Goal: Information Seeking & Learning: Check status

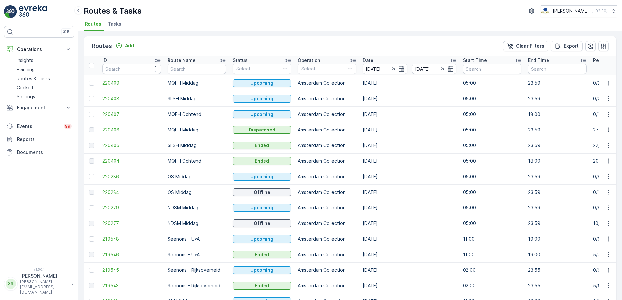
scroll to position [236, 0]
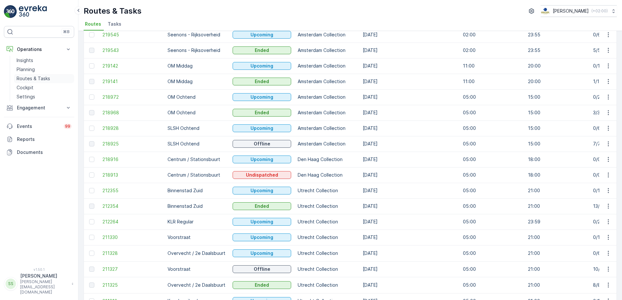
click at [35, 78] on p "Routes & Tasks" at bounding box center [33, 78] width 33 height 7
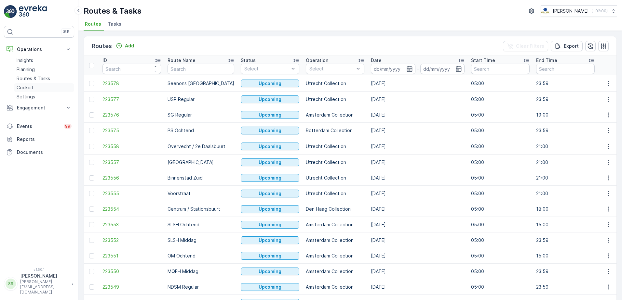
click at [29, 86] on p "Cockpit" at bounding box center [25, 88] width 17 height 7
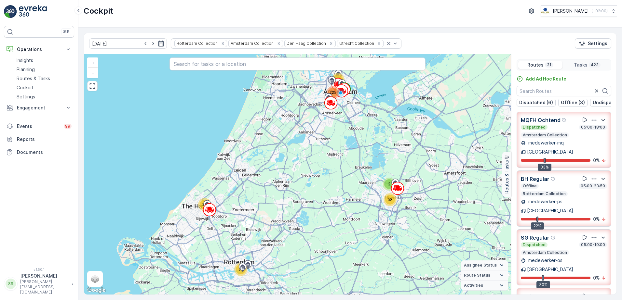
click at [352, 10] on div "Cockpit Oscar Circulair ( +02:00 )" at bounding box center [350, 11] width 533 height 12
click at [220, 43] on icon "Remove Rotterdam Collection" at bounding box center [222, 43] width 5 height 5
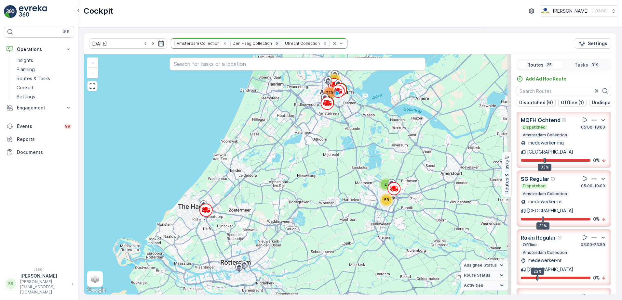
click at [276, 43] on icon "Remove Den Haag Collection" at bounding box center [277, 43] width 2 height 2
click at [262, 43] on div "Amsterdam Collection Utrecht Collection" at bounding box center [229, 43] width 117 height 10
click at [261, 43] on div "Amsterdam Collection Utrecht Collection" at bounding box center [229, 43] width 117 height 10
click at [271, 43] on icon "Remove Utrecht Collection" at bounding box center [272, 43] width 2 height 2
click at [311, 41] on div "11.09.2025 Amsterdam Collection Settings" at bounding box center [350, 43] width 532 height 21
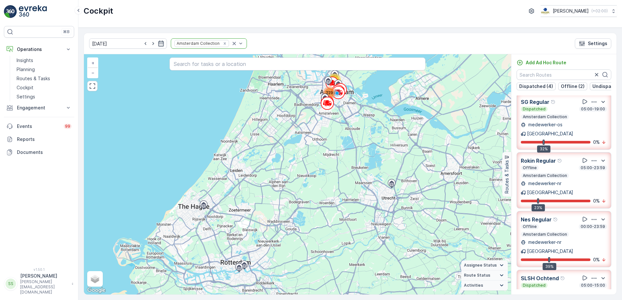
scroll to position [98, 0]
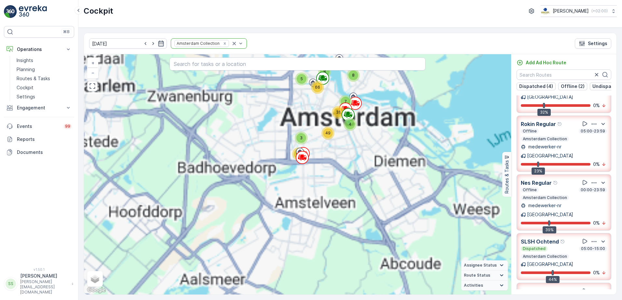
drag, startPoint x: 344, startPoint y: 114, endPoint x: 320, endPoint y: 121, distance: 24.7
click at [329, 161] on div "8 8 14 4 7 31 5 66 3 49 64 + − Satellite Roadmap Terrain Hybrid Leaflet Keyboar…" at bounding box center [297, 174] width 427 height 241
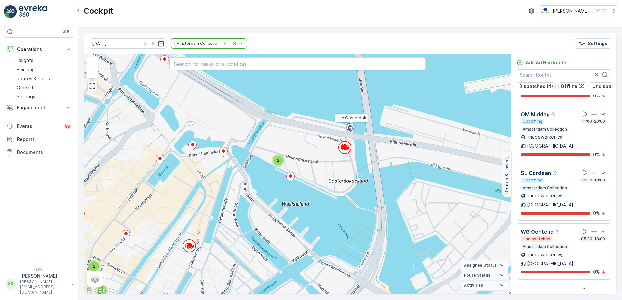
scroll to position [683, 0]
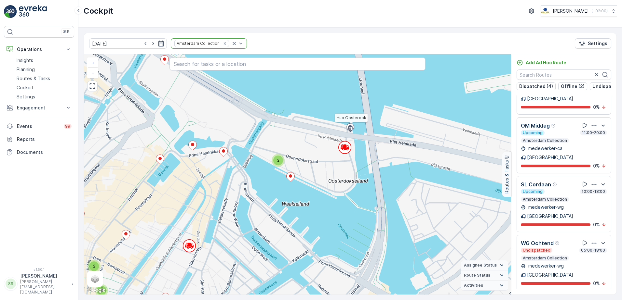
click at [512, 137] on div "MQFH Ochtend Dispatched 05:00-18:00 Amsterdam Collection medewerker-mq Amsterda…" at bounding box center [563, 193] width 105 height 194
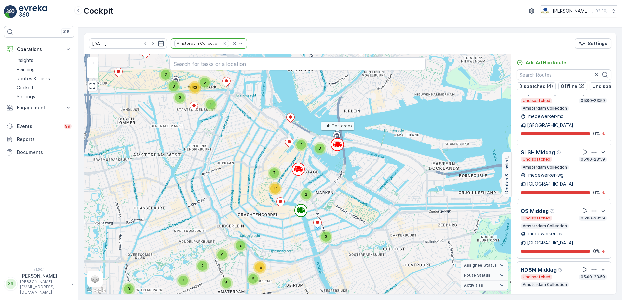
scroll to position [351, 0]
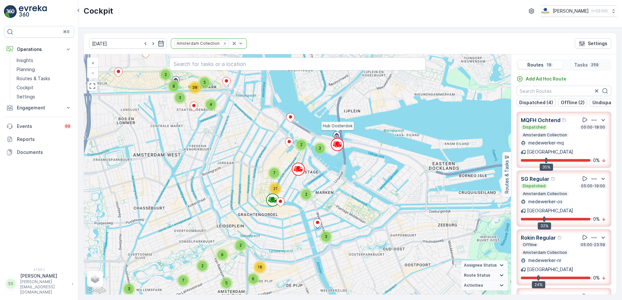
scroll to position [351, 0]
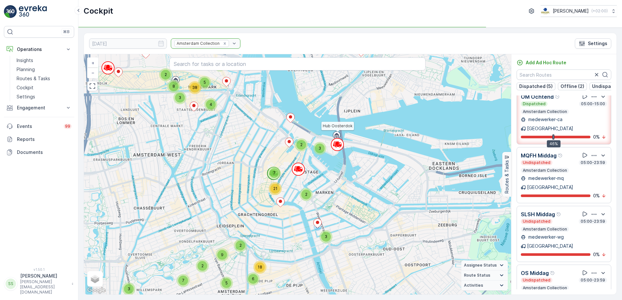
click at [301, 12] on div "Cockpit Oscar Circulair ( +02:00 )" at bounding box center [350, 11] width 533 height 12
drag, startPoint x: 113, startPoint y: 11, endPoint x: 84, endPoint y: 12, distance: 29.0
click at [84, 12] on p "Cockpit" at bounding box center [99, 11] width 30 height 10
drag, startPoint x: 84, startPoint y: 12, endPoint x: 220, endPoint y: 10, distance: 136.3
click at [220, 10] on div "Cockpit Oscar Circulair ( +02:00 )" at bounding box center [350, 11] width 533 height 12
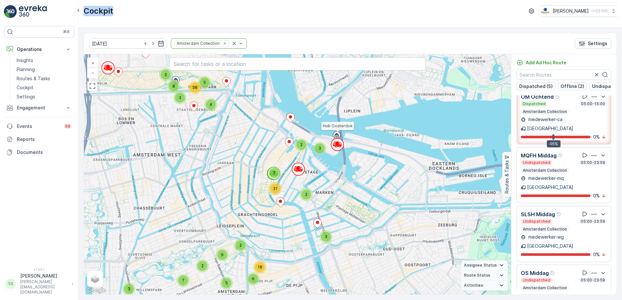
drag, startPoint x: 118, startPoint y: 10, endPoint x: 85, endPoint y: 9, distance: 33.9
click at [85, 9] on div "Cockpit Oscar Circulair ( +02:00 )" at bounding box center [350, 11] width 533 height 12
click at [235, 7] on div "Cockpit Oscar Circulair ( +02:00 )" at bounding box center [350, 11] width 533 height 12
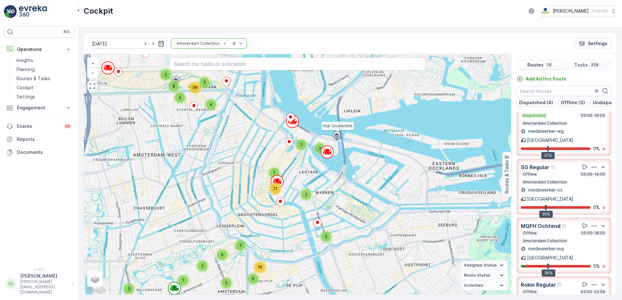
scroll to position [0, 0]
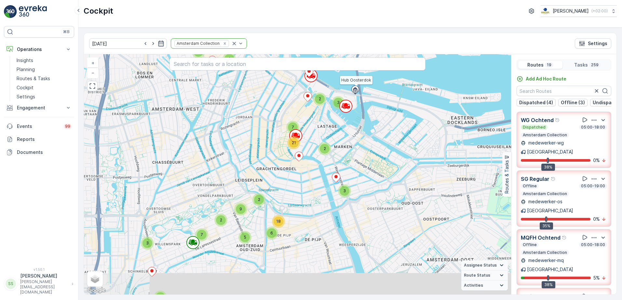
drag, startPoint x: 259, startPoint y: 231, endPoint x: 275, endPoint y: 187, distance: 46.7
click at [275, 187] on div "5 2 3 4 3 5 2 3 5 4 2 7 3 3 18 8 7 3 5 3 4 2 3 3 4 21 3 2 38 5 9 38 6 11 Hub Oo…" at bounding box center [297, 174] width 427 height 241
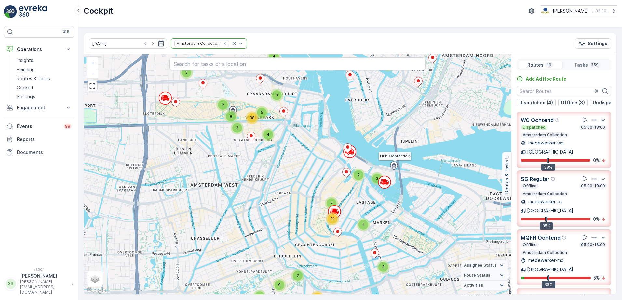
drag, startPoint x: 322, startPoint y: 193, endPoint x: 361, endPoint y: 269, distance: 85.4
click at [361, 269] on div "5 2 3 4 3 5 2 3 5 4 2 7 3 3 18 8 7 3 5 3 4 2 3 3 4 21 3 2 38 5 9 38 6 11 Hub Oo…" at bounding box center [297, 174] width 427 height 241
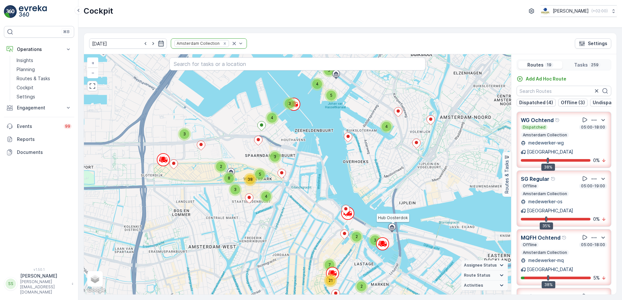
drag, startPoint x: 327, startPoint y: 183, endPoint x: 325, endPoint y: 227, distance: 44.0
click at [325, 244] on div "5 2 3 4 3 5 2 3 5 4 2 7 3 3 18 8 7 3 5 3 4 2 3 3 4 21 3 2 38 5 9 38 6 11 Hub Oo…" at bounding box center [297, 174] width 427 height 241
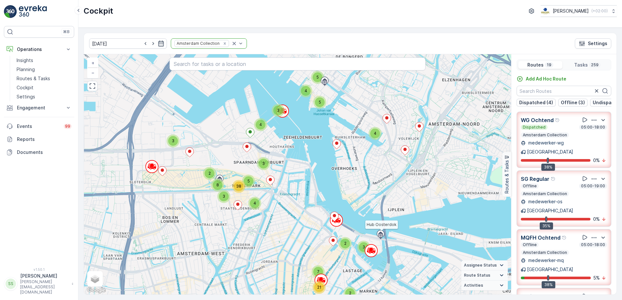
drag, startPoint x: 319, startPoint y: 206, endPoint x: 308, endPoint y: 213, distance: 13.6
click at [308, 213] on div "5 2 3 4 3 5 2 3 5 4 2 7 3 3 18 8 7 3 5 3 4 2 3 3 4 21 3 2 38 5 9 38 6 11 Hub Oo…" at bounding box center [297, 174] width 427 height 241
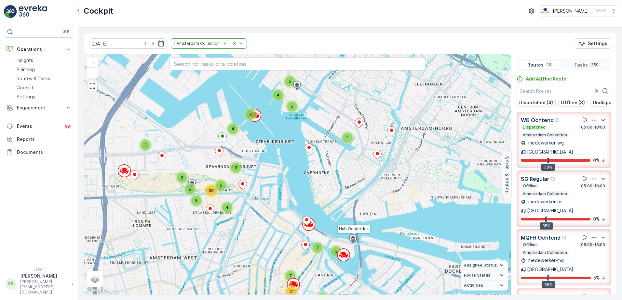
drag, startPoint x: 286, startPoint y: 217, endPoint x: 276, endPoint y: 227, distance: 14.0
click at [276, 227] on div "5 2 3 4 3 5 2 3 5 4 2 7 3 3 18 8 7 3 5 3 4 2 3 3 4 21 3 2 38 5 9 38 6 11 Hub Oo…" at bounding box center [297, 174] width 427 height 241
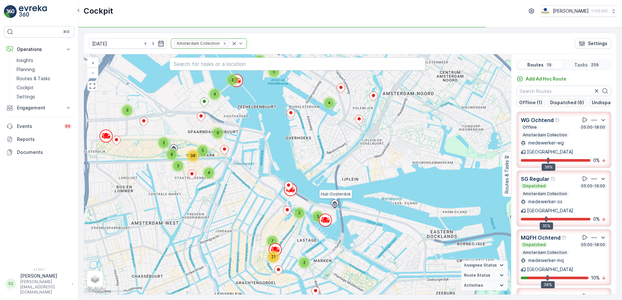
drag, startPoint x: 362, startPoint y: 257, endPoint x: 350, endPoint y: 231, distance: 28.5
click at [350, 231] on div "5 2 3 4 3 5 2 3 5 4 2 7 3 3 18 8 7 3 5 3 4 2 3 3 4 21 3 2 38 5 9 38 6 11 Hub Oo…" at bounding box center [297, 174] width 427 height 241
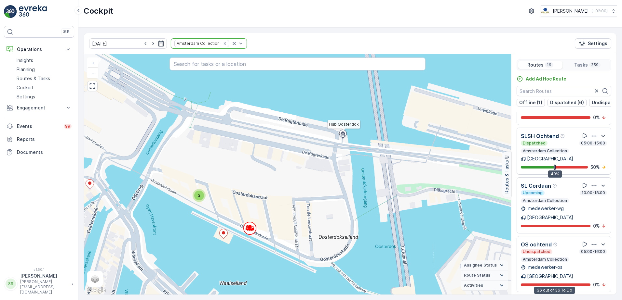
scroll to position [759, 0]
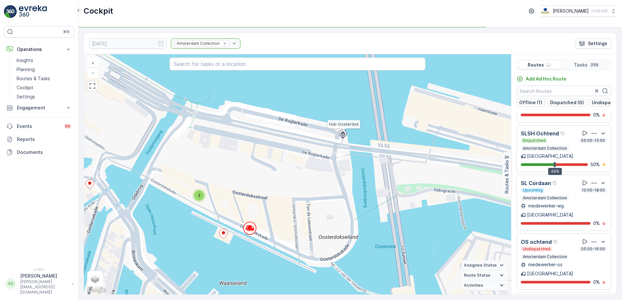
click at [300, 150] on div "2 2 4 2 2 2 2 2 2 2 2 2 2 2 2 2 4 4 2 2 2 4 2 4 2 4 2 2 4 2 3 3 2 6 3 3 4 4 2 3…" at bounding box center [297, 174] width 427 height 241
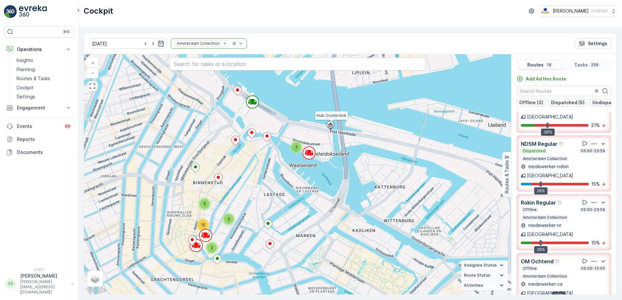
scroll to position [0, 0]
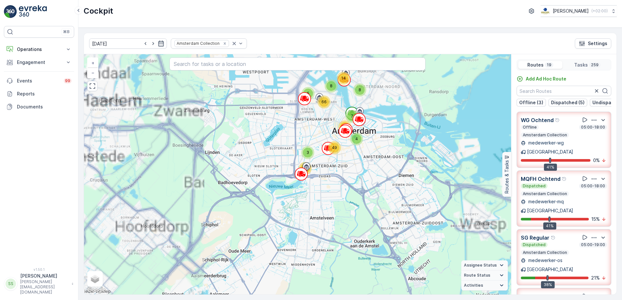
drag, startPoint x: 357, startPoint y: 122, endPoint x: 377, endPoint y: 166, distance: 48.2
click at [378, 168] on div "8 8 14 4 7 31 5 66 3 49 64 + − Satellite Roadmap Terrain Hybrid Leaflet Keyboar…" at bounding box center [297, 174] width 427 height 241
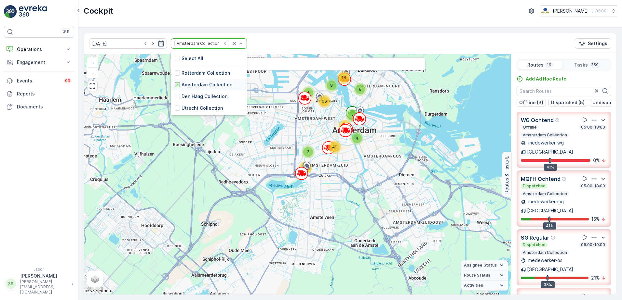
click at [176, 85] on icon at bounding box center [177, 85] width 3 height 2
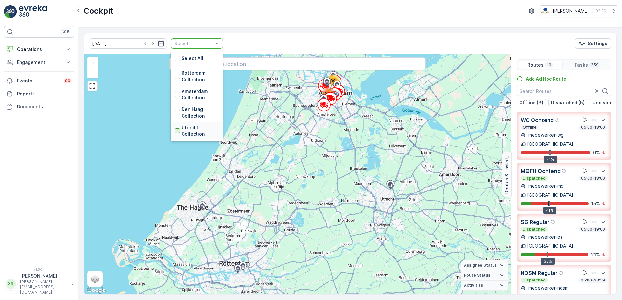
click at [175, 131] on div at bounding box center [177, 130] width 5 height 5
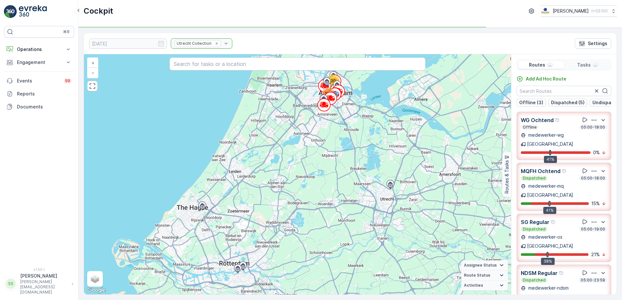
click at [285, 43] on div "11.09.2025 Utrecht Collection Settings" at bounding box center [350, 43] width 532 height 21
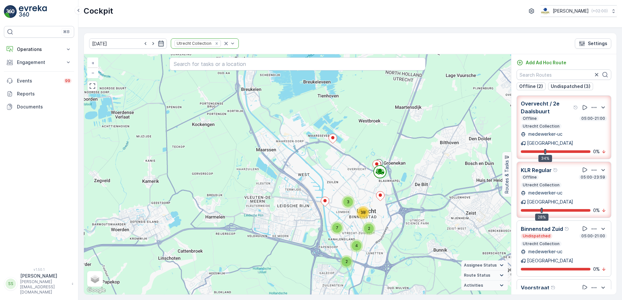
click at [244, 16] on div "Cockpit Oscar Circulair ( +02:00 )" at bounding box center [350, 11] width 533 height 12
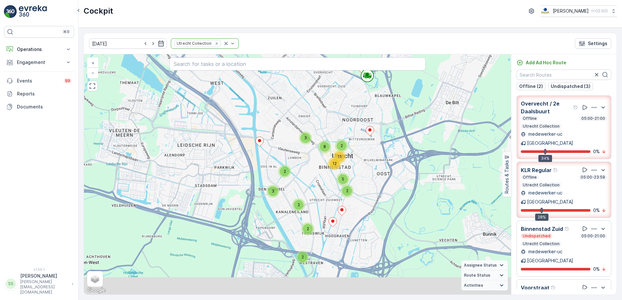
drag, startPoint x: 334, startPoint y: 253, endPoint x: 286, endPoint y: 224, distance: 56.8
click at [286, 224] on div "2 2 2 2 3 2 3 2 8 12 11 5 + − Satellite Roadmap Terrain Hybrid Leaflet Keyboard…" at bounding box center [297, 174] width 427 height 241
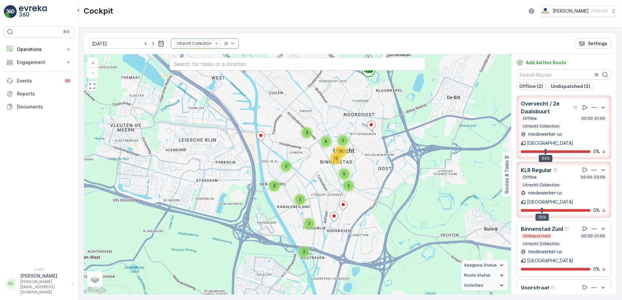
click at [197, 5] on div "Cockpit Oscar Circulair ( +02:00 )" at bounding box center [349, 14] width 543 height 28
click at [39, 48] on p "Operations" at bounding box center [39, 49] width 44 height 7
click at [133, 10] on div "Cockpit Oscar Circulair ( +02:00 )" at bounding box center [350, 11] width 533 height 12
click at [155, 15] on div "Cockpit Oscar Circulair ( +02:00 )" at bounding box center [350, 11] width 533 height 12
click at [26, 82] on link "Routes & Tasks" at bounding box center [44, 78] width 60 height 9
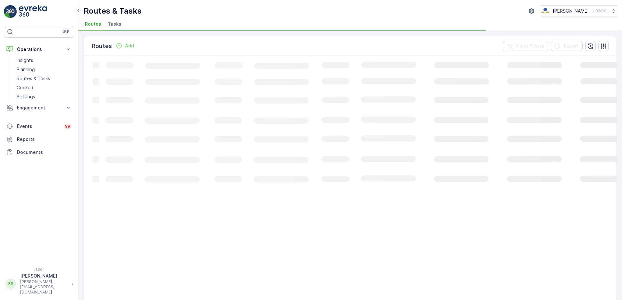
click at [188, 45] on div "Routes Add Clear Filters Export" at bounding box center [350, 46] width 532 height 20
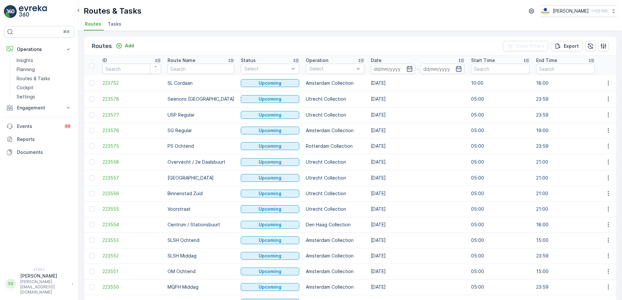
click at [111, 24] on span "Tasks" at bounding box center [115, 24] width 14 height 7
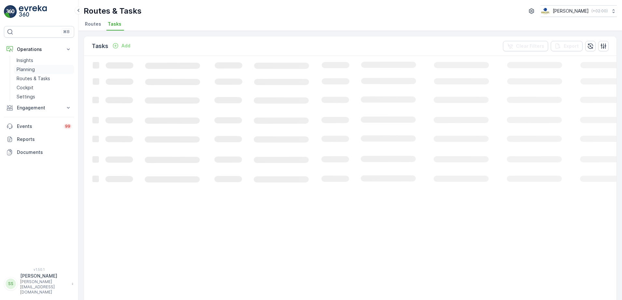
click at [28, 70] on p "Planning" at bounding box center [26, 69] width 18 height 7
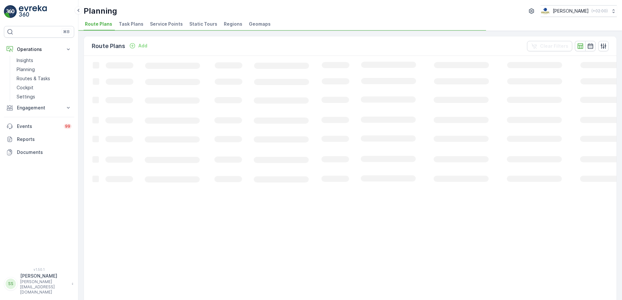
click at [130, 22] on span "Task Plans" at bounding box center [131, 24] width 25 height 7
click at [191, 45] on div "Task Plans Add Clear Filters" at bounding box center [350, 46] width 532 height 20
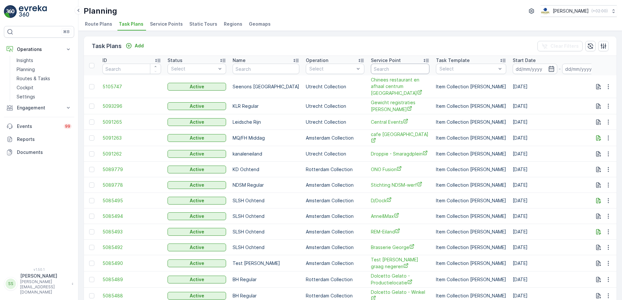
click at [386, 73] on input "text" at bounding box center [400, 69] width 59 height 10
type input "klepp"
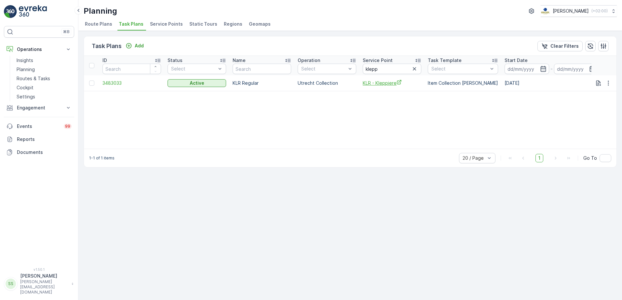
click at [386, 82] on span "KLR - Kleppiere" at bounding box center [392, 83] width 59 height 7
click at [194, 112] on div "ID Status Select Name Operation Select Service Point klepp Task Template Select…" at bounding box center [350, 102] width 532 height 93
click at [201, 112] on div "ID Status Select Name Operation Select Service Point klepp Task Template Select…" at bounding box center [350, 102] width 532 height 93
drag, startPoint x: 207, startPoint y: 116, endPoint x: 204, endPoint y: 120, distance: 4.8
click at [207, 117] on div "ID Status Select Name Operation Select Service Point klepp Task Template Select…" at bounding box center [350, 102] width 532 height 93
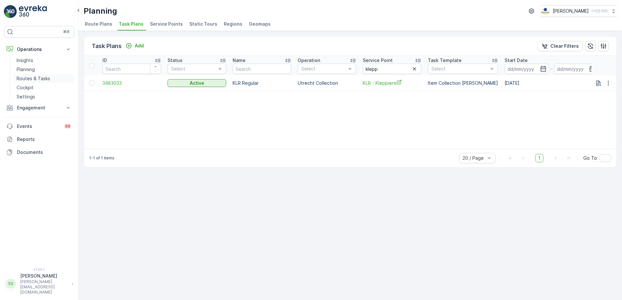
click at [37, 76] on p "Routes & Tasks" at bounding box center [33, 78] width 33 height 7
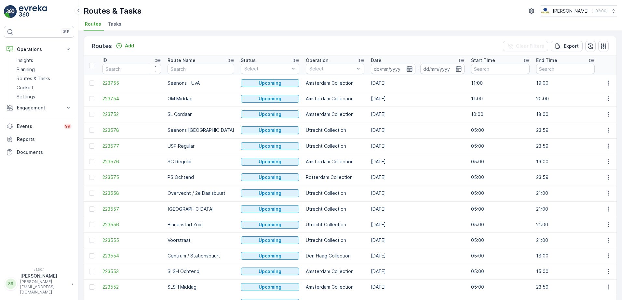
click at [406, 68] on icon "button" at bounding box center [409, 69] width 7 height 7
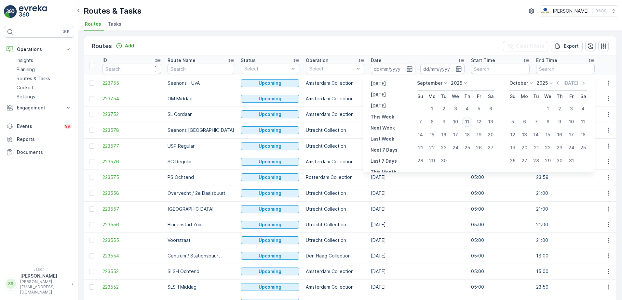
click at [467, 123] on div "11" at bounding box center [467, 122] width 10 height 10
type input "[DATE]"
click at [304, 30] on ul "Routes Tasks" at bounding box center [348, 25] width 528 height 11
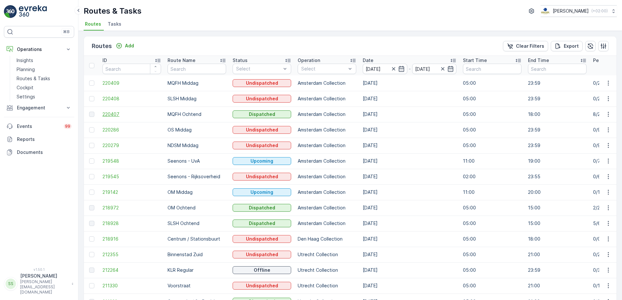
click at [111, 113] on span "220407" at bounding box center [131, 114] width 59 height 7
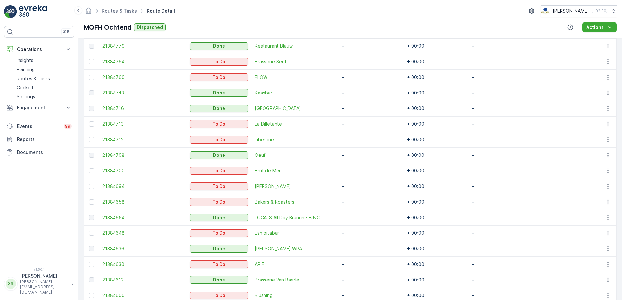
scroll to position [260, 0]
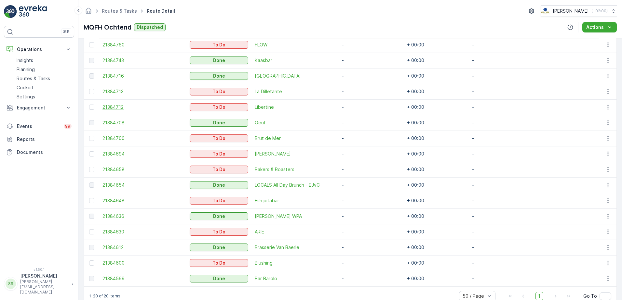
click at [112, 109] on span "21384712" at bounding box center [142, 107] width 81 height 7
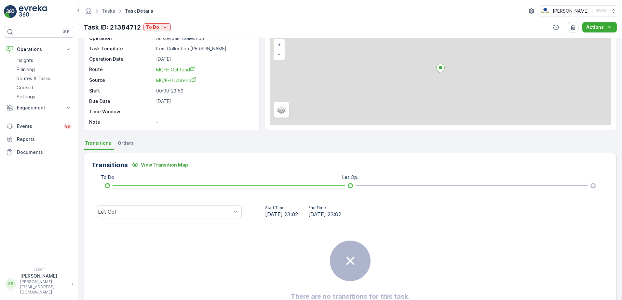
scroll to position [77, 0]
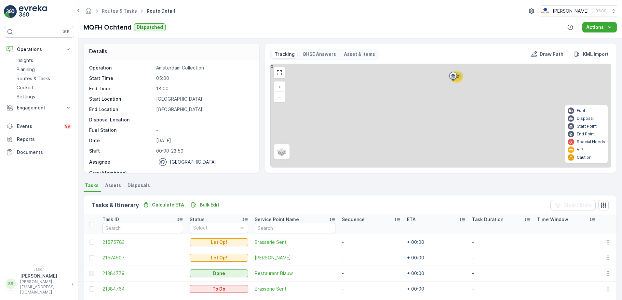
scroll to position [163, 0]
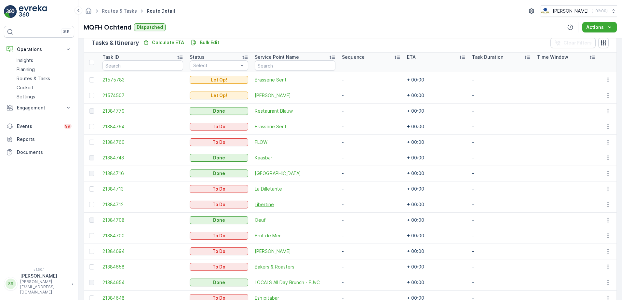
click at [261, 204] on span "Libertine" at bounding box center [295, 205] width 81 height 7
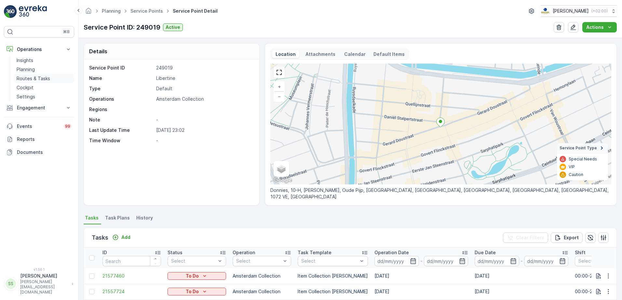
click at [33, 78] on p "Routes & Tasks" at bounding box center [33, 78] width 33 height 7
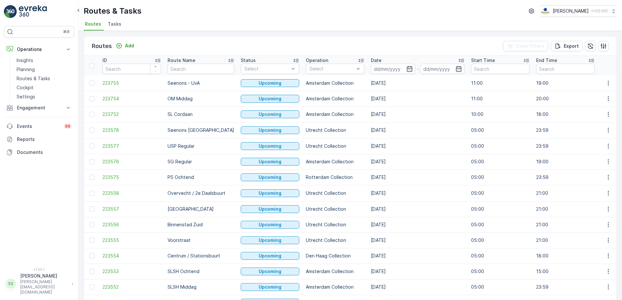
click at [169, 41] on div "Routes Add Clear Filters Export" at bounding box center [350, 46] width 532 height 20
click at [163, 43] on div "Routes Add Clear Filters Export" at bounding box center [350, 46] width 532 height 20
click at [310, 98] on div at bounding box center [312, 98] width 5 height 5
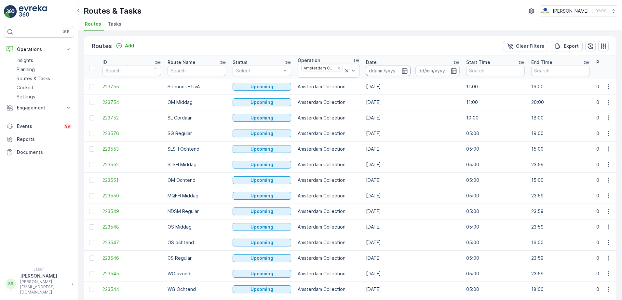
click at [389, 69] on input at bounding box center [388, 71] width 45 height 10
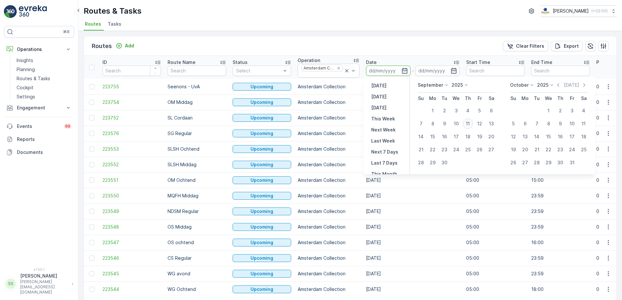
click at [466, 123] on div "11" at bounding box center [467, 124] width 10 height 10
type input "[DATE]"
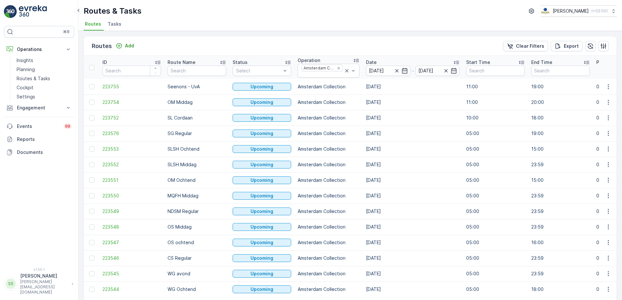
click at [215, 13] on div "Routes & Tasks Oscar Circulair ( +02:00 )" at bounding box center [350, 11] width 533 height 12
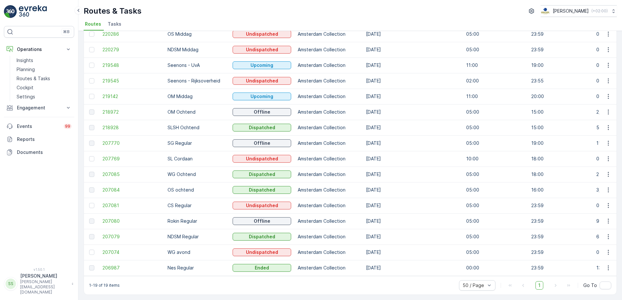
scroll to position [103, 0]
click at [114, 267] on span "206987" at bounding box center [131, 268] width 59 height 7
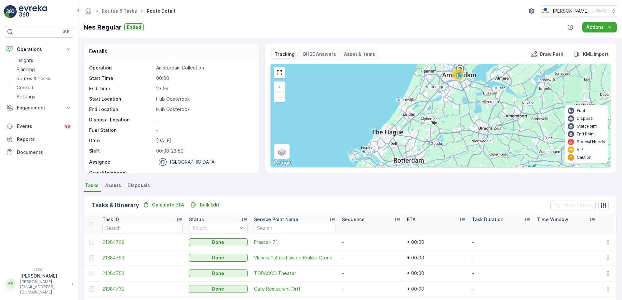
click at [231, 52] on div "Details" at bounding box center [171, 52] width 175 height 16
click at [106, 25] on p "Nes Regular" at bounding box center [103, 27] width 38 height 10
drag, startPoint x: 106, startPoint y: 25, endPoint x: 226, endPoint y: 53, distance: 123.0
click at [226, 53] on div "Details" at bounding box center [171, 52] width 175 height 16
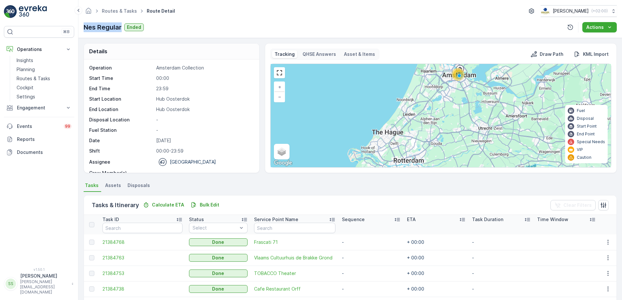
drag, startPoint x: 121, startPoint y: 26, endPoint x: 83, endPoint y: 27, distance: 37.7
click at [83, 27] on div "Routes & Tasks Route Detail Oscar Circulair ( +02:00 ) Nes Regular Ended Actions" at bounding box center [349, 19] width 543 height 38
click at [222, 49] on div "Details" at bounding box center [171, 52] width 175 height 16
click at [220, 24] on div "Nes Regular Ended Actions" at bounding box center [350, 27] width 533 height 10
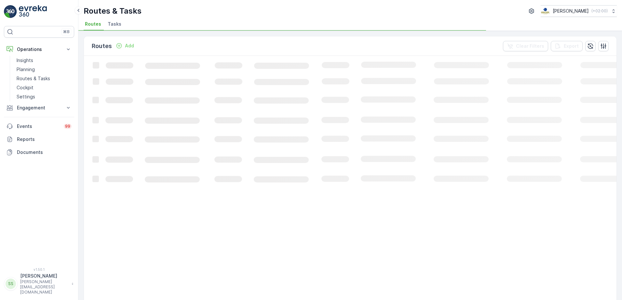
click at [209, 46] on div "Routes Add Clear Filters Export" at bounding box center [350, 46] width 532 height 20
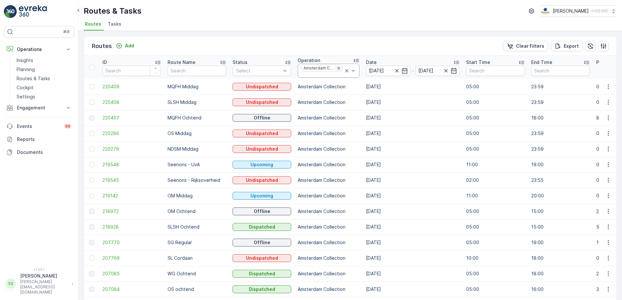
click at [337, 69] on icon "Remove Amsterdam Collection" at bounding box center [338, 68] width 2 height 2
click at [325, 42] on div "Routes Add Clear Filters Export" at bounding box center [350, 46] width 532 height 20
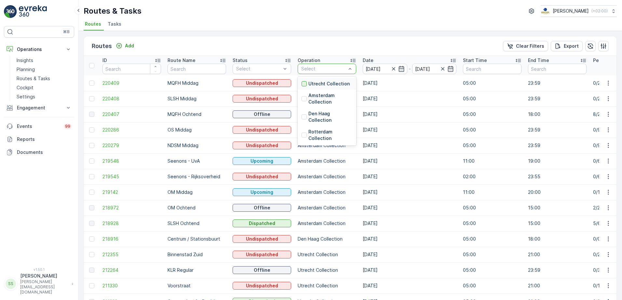
click at [302, 86] on div at bounding box center [303, 83] width 5 height 5
click at [241, 46] on div "Routes Add Clear Filters Export" at bounding box center [350, 46] width 532 height 20
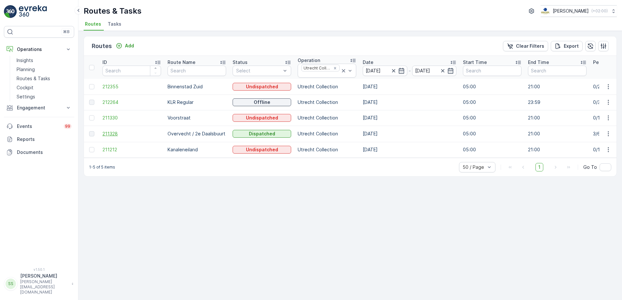
click at [113, 135] on span "211328" at bounding box center [131, 134] width 59 height 7
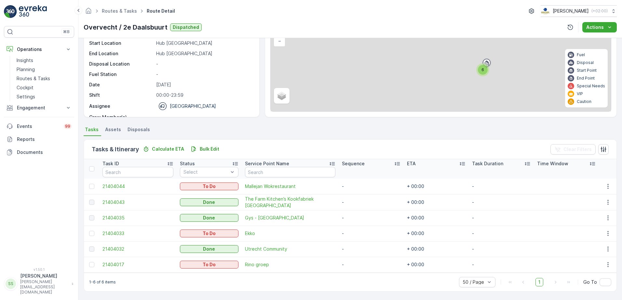
scroll to position [56, 0]
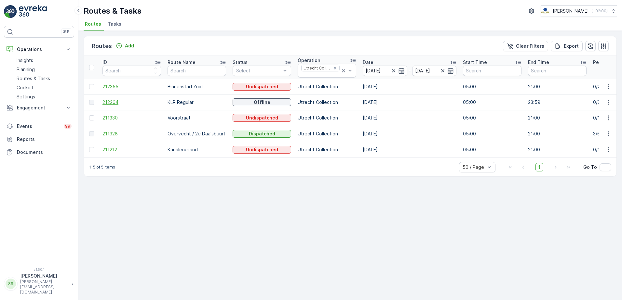
click at [114, 102] on span "212264" at bounding box center [131, 102] width 59 height 7
click at [109, 86] on span "212355" at bounding box center [131, 87] width 59 height 7
click at [114, 115] on span "211330" at bounding box center [131, 118] width 59 height 7
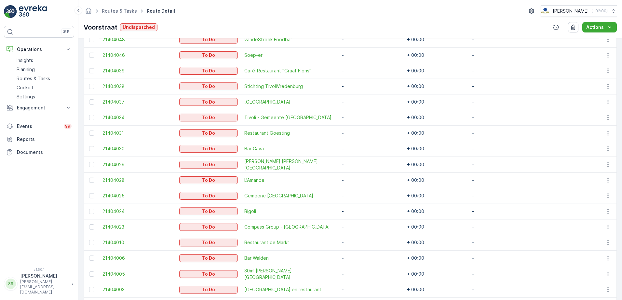
scroll to position [228, 0]
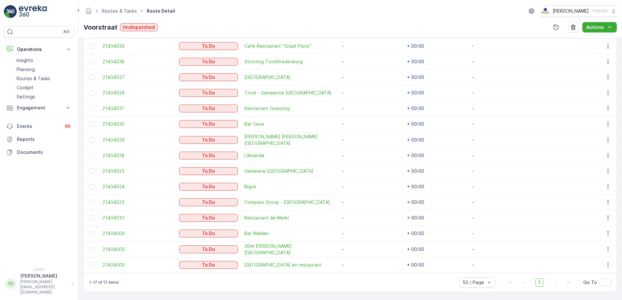
click at [79, 154] on div "Details Operation Utrecht Collection Start Time 05:00 End Time 21:00 Start Loca…" at bounding box center [349, 169] width 543 height 262
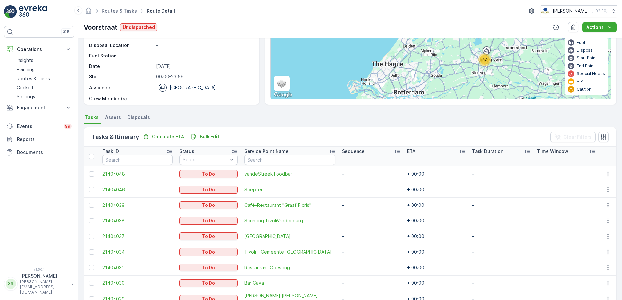
scroll to position [0, 0]
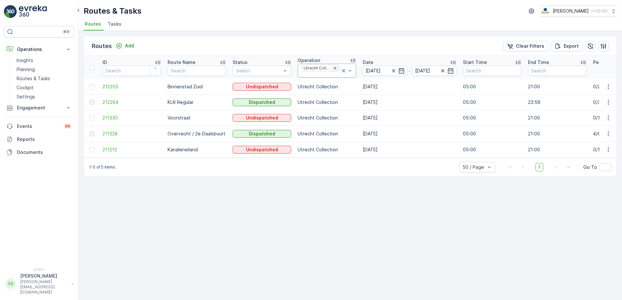
click at [337, 68] on icon "Remove Utrecht Collection" at bounding box center [335, 68] width 5 height 5
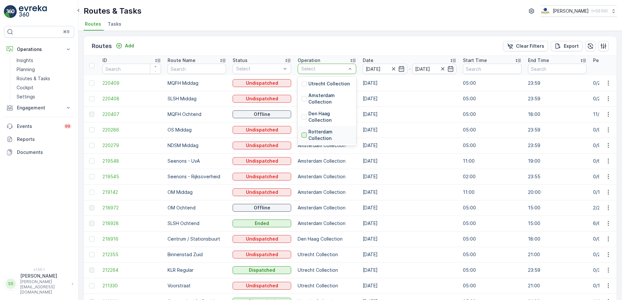
click at [304, 135] on div at bounding box center [303, 135] width 5 height 5
click at [274, 43] on div "Routes Add Clear Filters Export" at bounding box center [350, 46] width 532 height 20
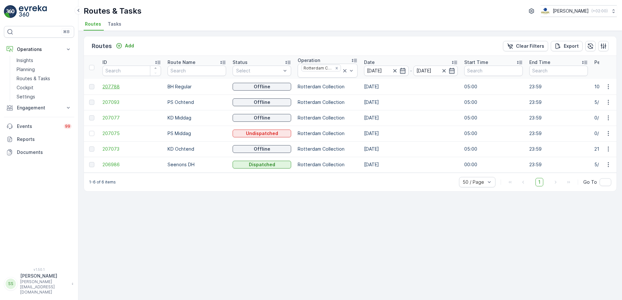
click at [105, 87] on span "207788" at bounding box center [131, 87] width 59 height 7
click at [334, 68] on icon "Remove Rotterdam Collection" at bounding box center [336, 68] width 5 height 5
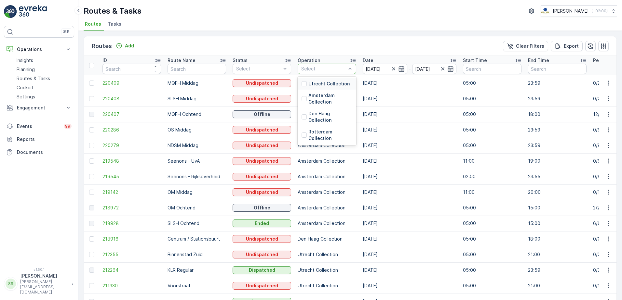
click at [301, 87] on div "Utrecht Collection" at bounding box center [327, 84] width 59 height 12
click at [307, 47] on div "Routes Add Clear Filters Export" at bounding box center [350, 46] width 532 height 20
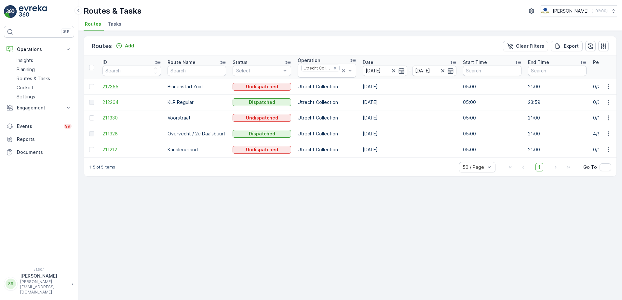
click at [112, 88] on span "212355" at bounding box center [131, 87] width 59 height 7
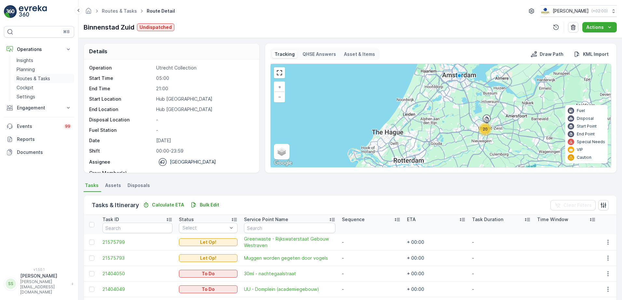
click at [33, 77] on p "Routes & Tasks" at bounding box center [33, 78] width 33 height 7
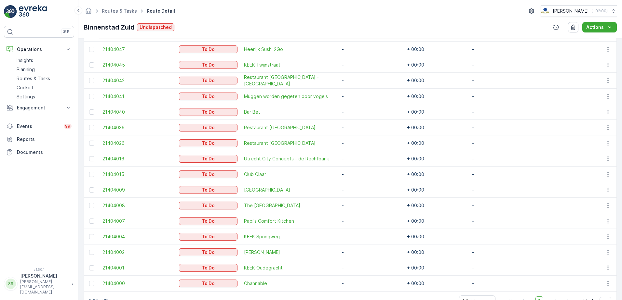
scroll to position [245, 0]
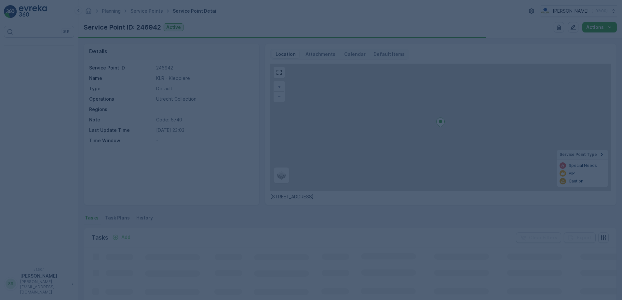
click at [261, 93] on div at bounding box center [311, 150] width 622 height 300
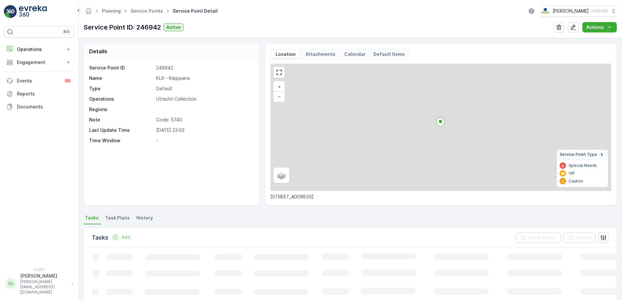
click at [317, 58] on div "Attachments" at bounding box center [320, 54] width 37 height 8
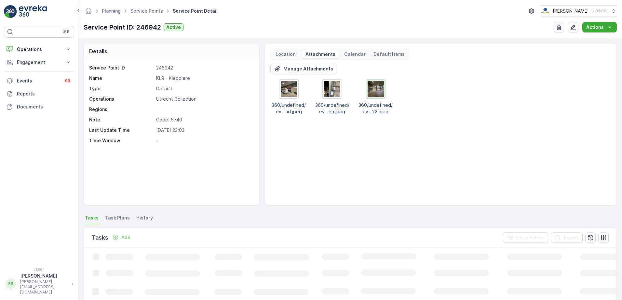
click at [369, 88] on img at bounding box center [375, 89] width 16 height 16
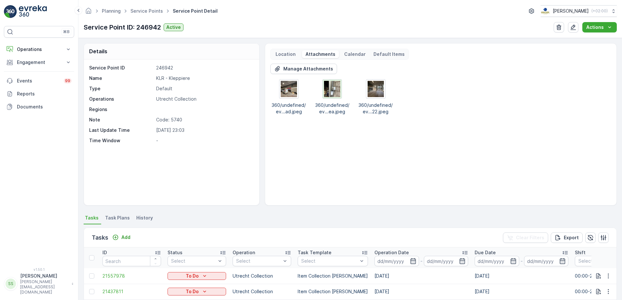
click at [327, 90] on img at bounding box center [332, 89] width 16 height 16
click at [286, 94] on img at bounding box center [289, 89] width 16 height 16
click at [328, 89] on img at bounding box center [332, 89] width 16 height 16
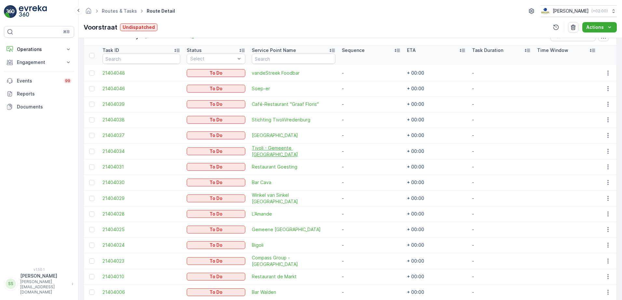
scroll to position [163, 0]
